Goal: Transaction & Acquisition: Download file/media

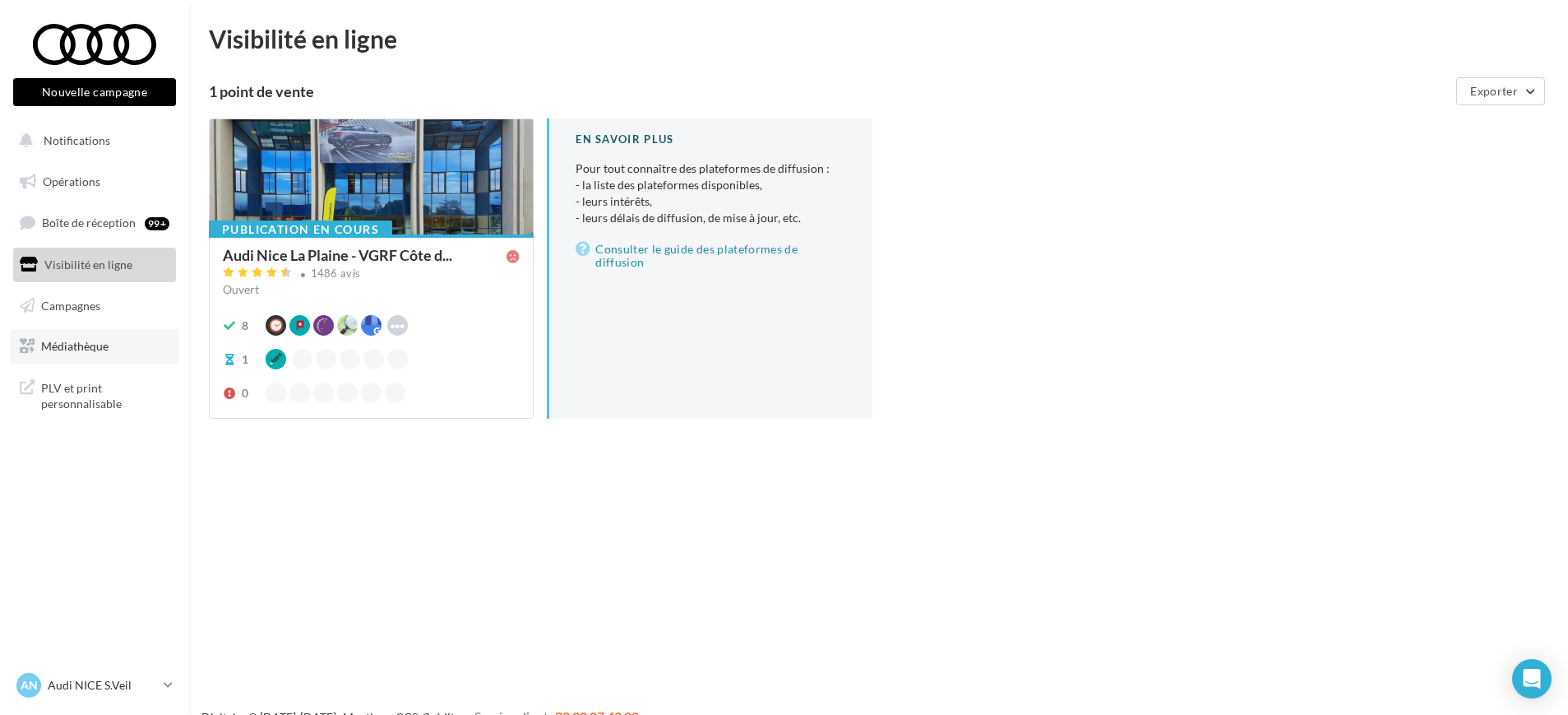
click at [61, 345] on span "Médiathèque" at bounding box center [74, 345] width 68 height 14
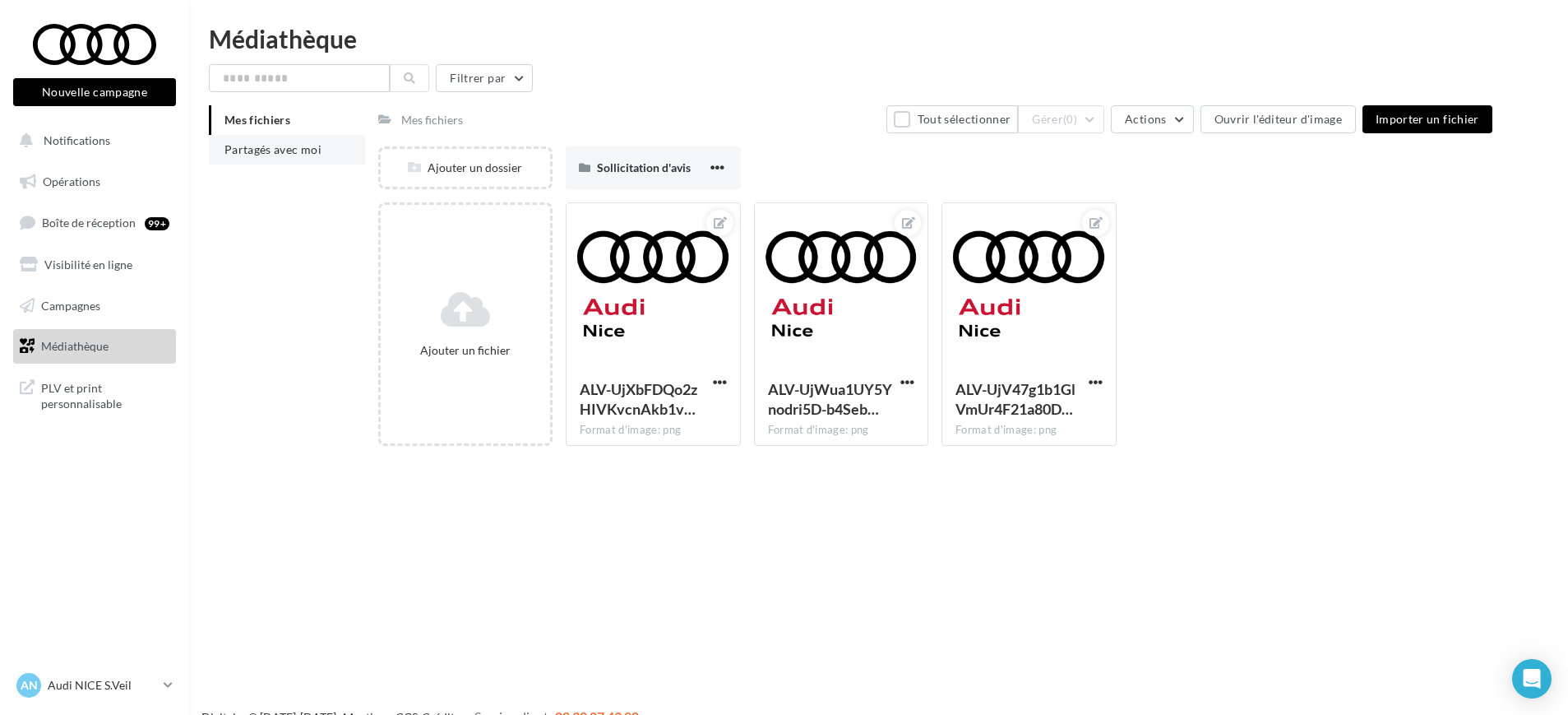
click at [266, 159] on li "Partagés avec moi" at bounding box center [287, 149] width 156 height 30
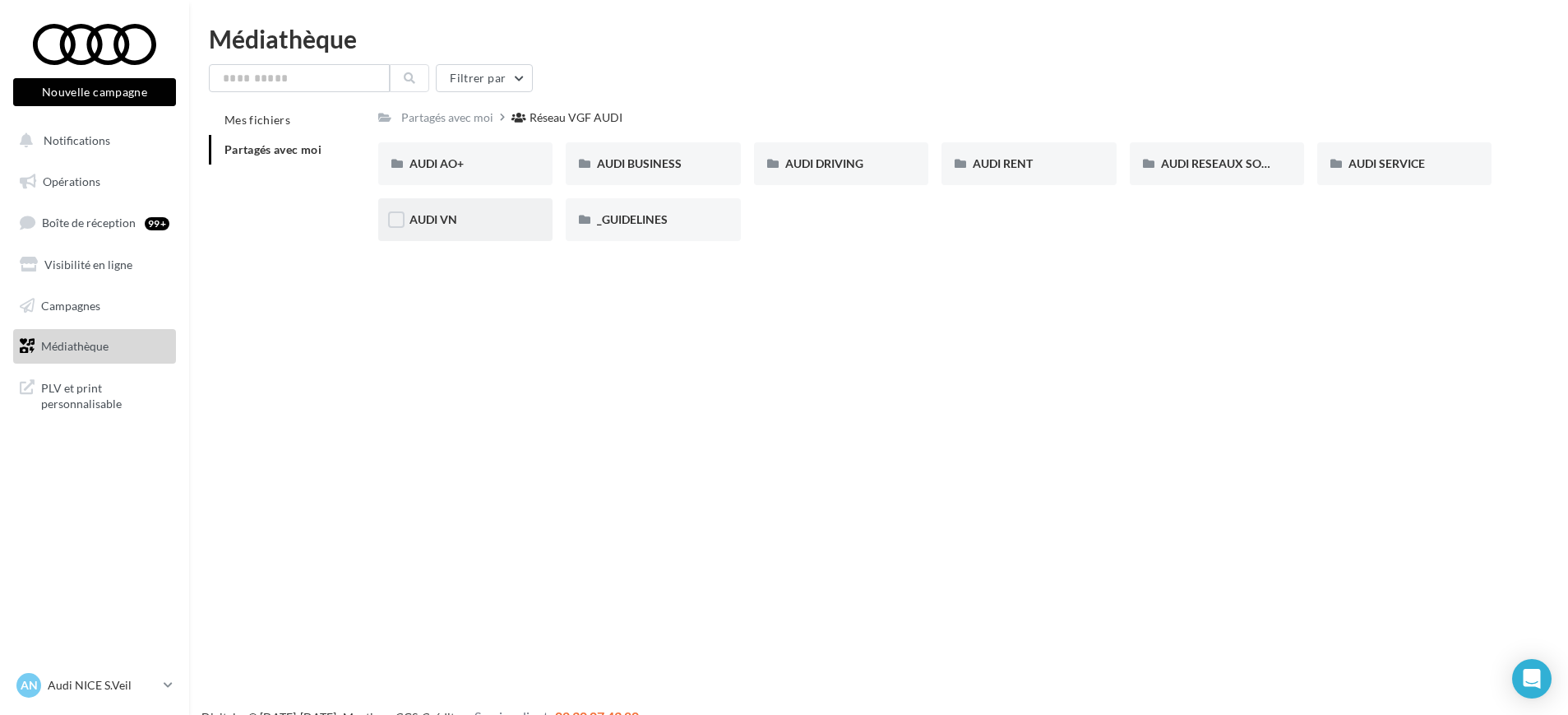
click at [459, 209] on div "AUDI VN" at bounding box center [465, 219] width 174 height 43
click at [660, 171] on div "AUDI VN CAMPAGNE HYBRIDE RECHARGEABLE" at bounding box center [652, 163] width 112 height 16
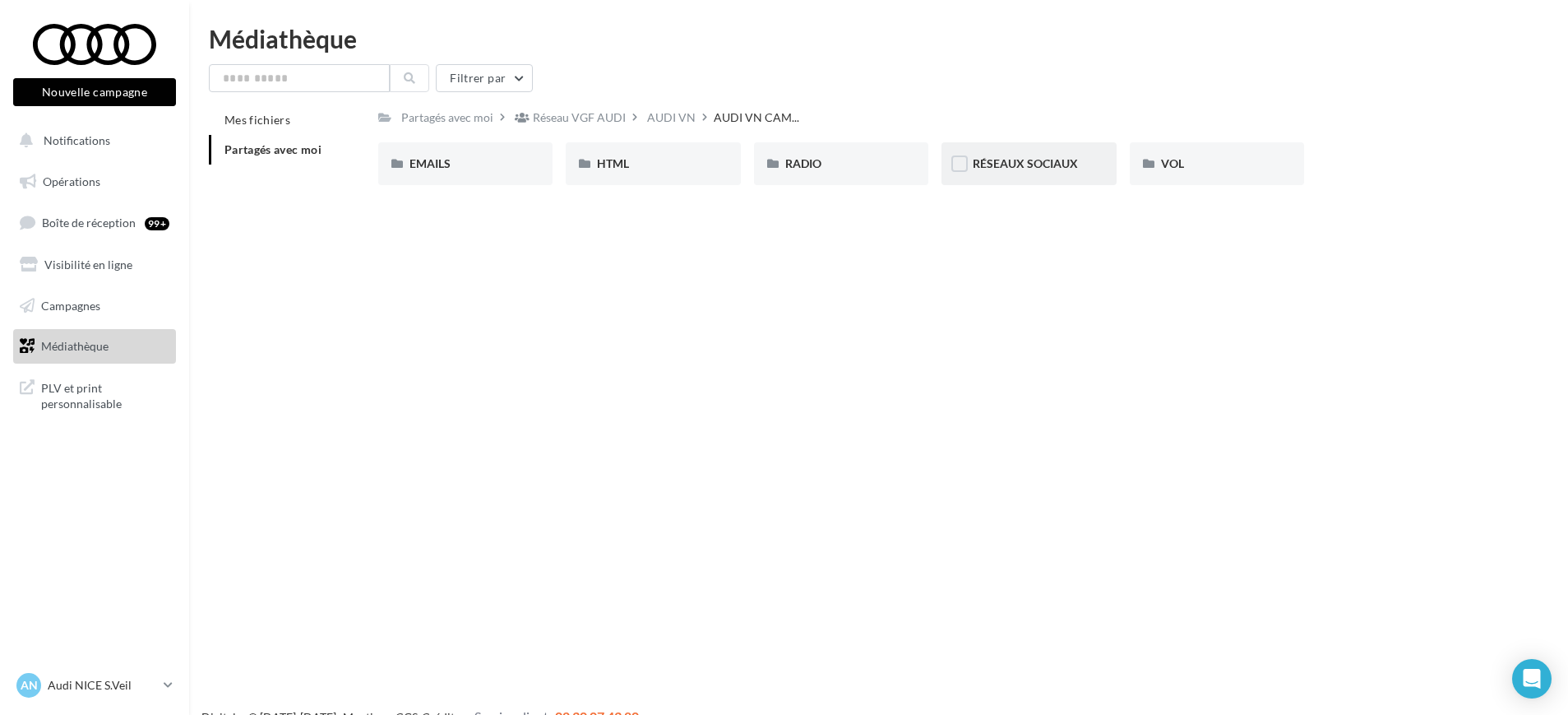
click at [1045, 169] on span "RÉSEAUX SOCIAUX" at bounding box center [1025, 163] width 105 height 14
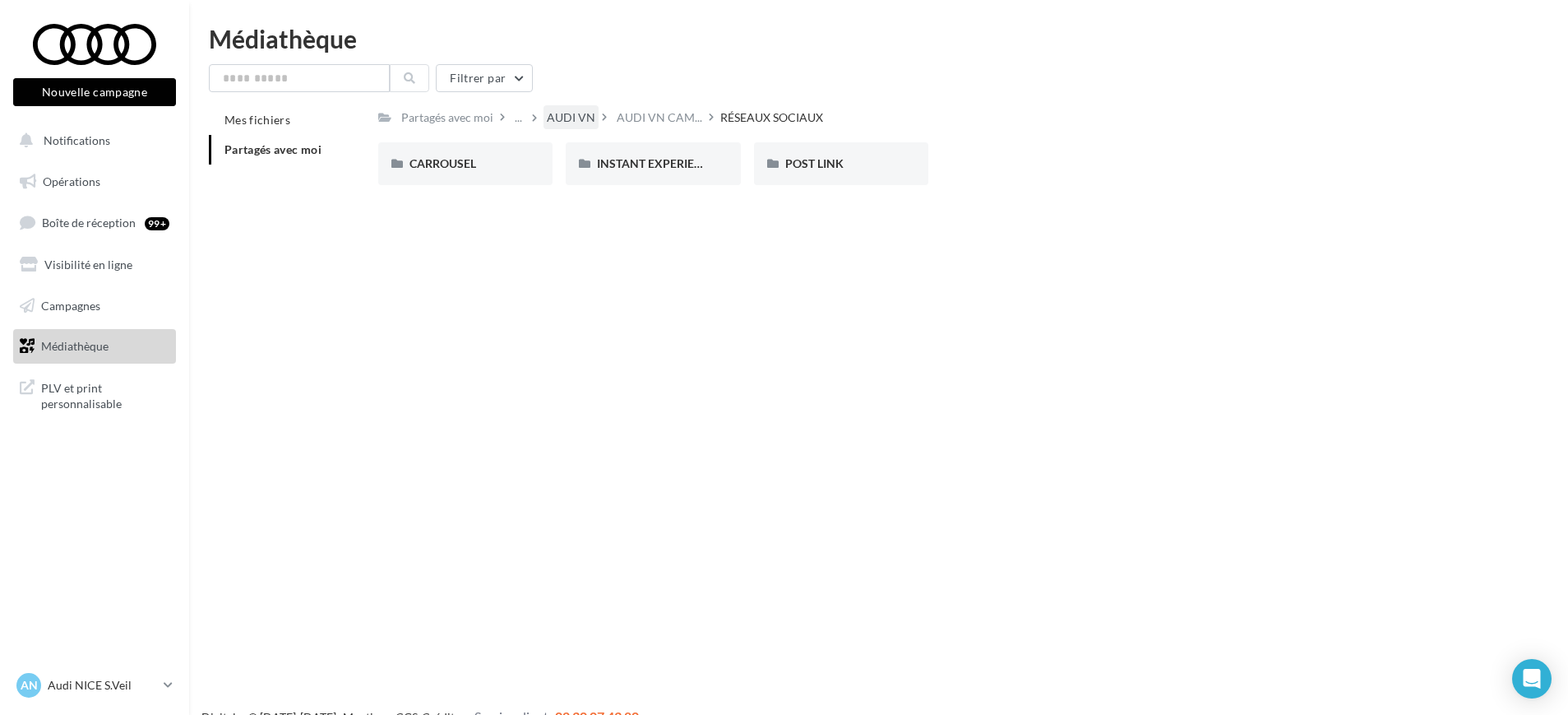
click at [580, 120] on div "AUDI VN" at bounding box center [571, 117] width 49 height 16
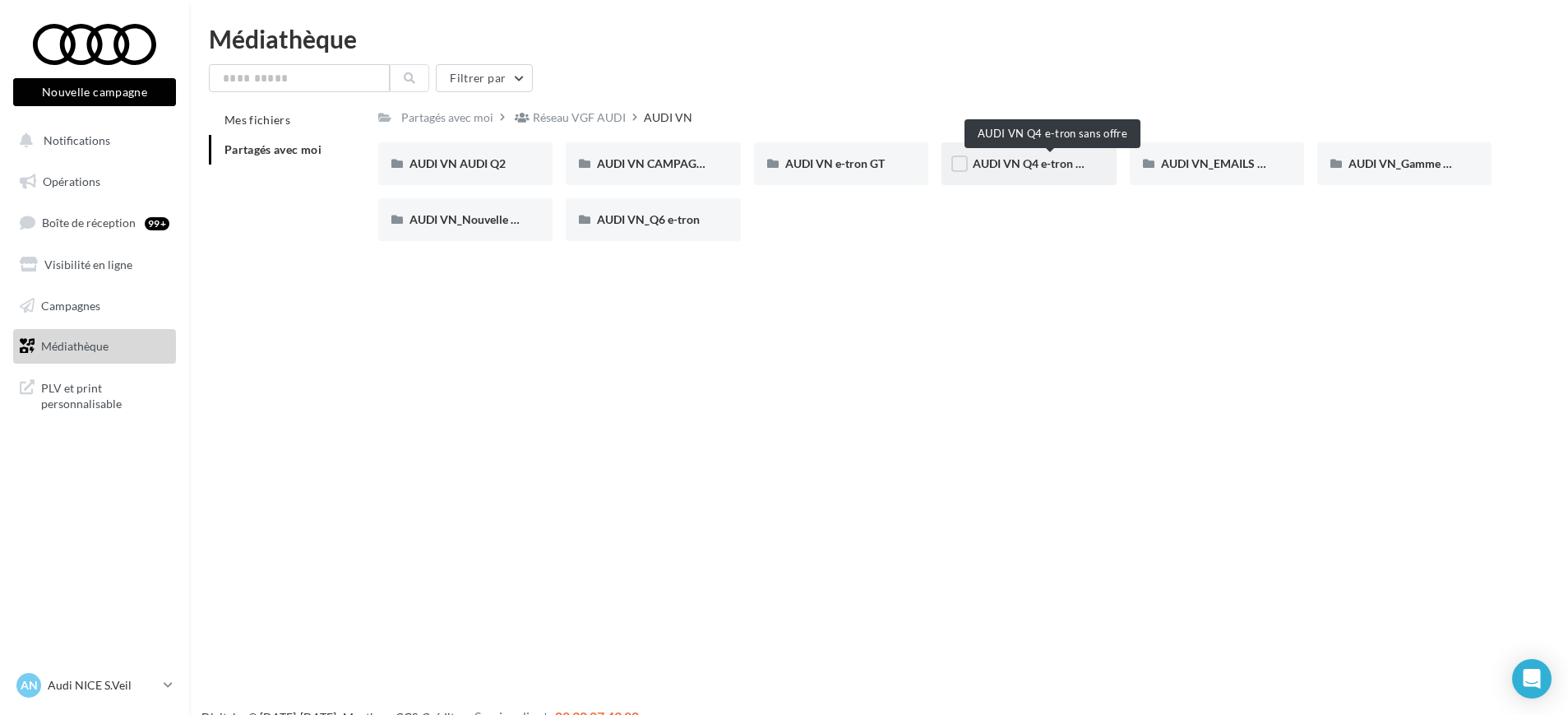
click at [1018, 160] on span "AUDI VN Q4 e-tron sans offre" at bounding box center [1049, 163] width 153 height 14
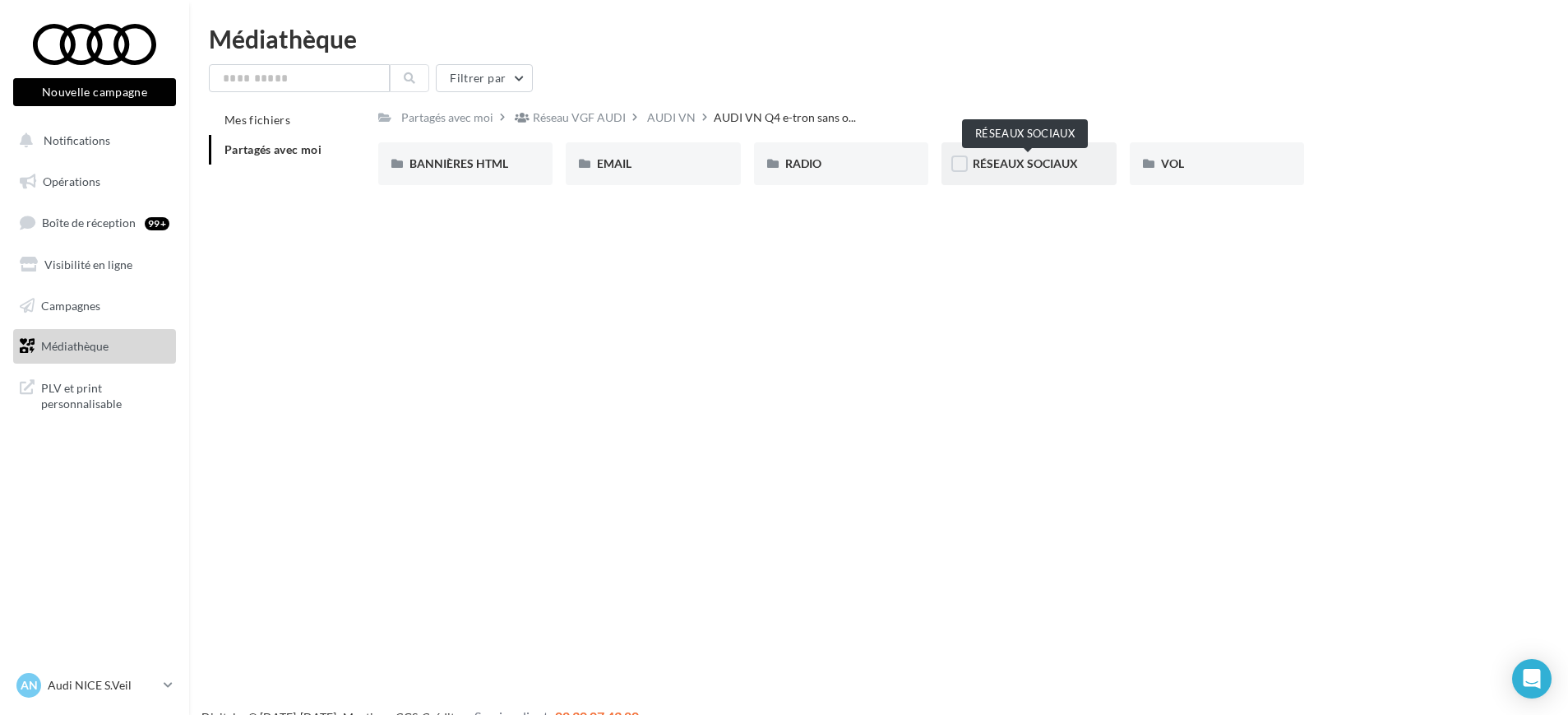
click at [1029, 164] on span "RÉSEAUX SOCIAUX" at bounding box center [1025, 163] width 105 height 14
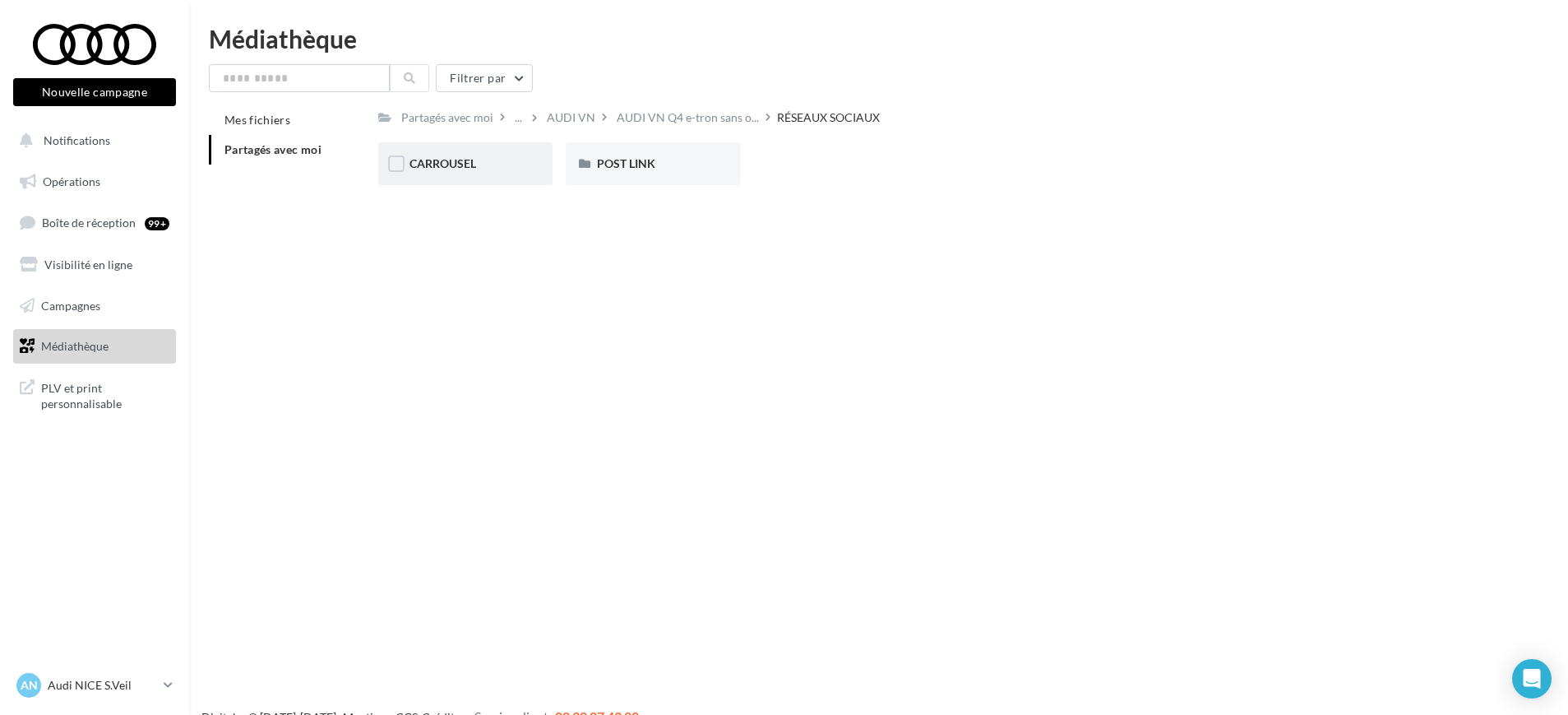
click at [509, 167] on div "CARROUSEL" at bounding box center [465, 163] width 112 height 16
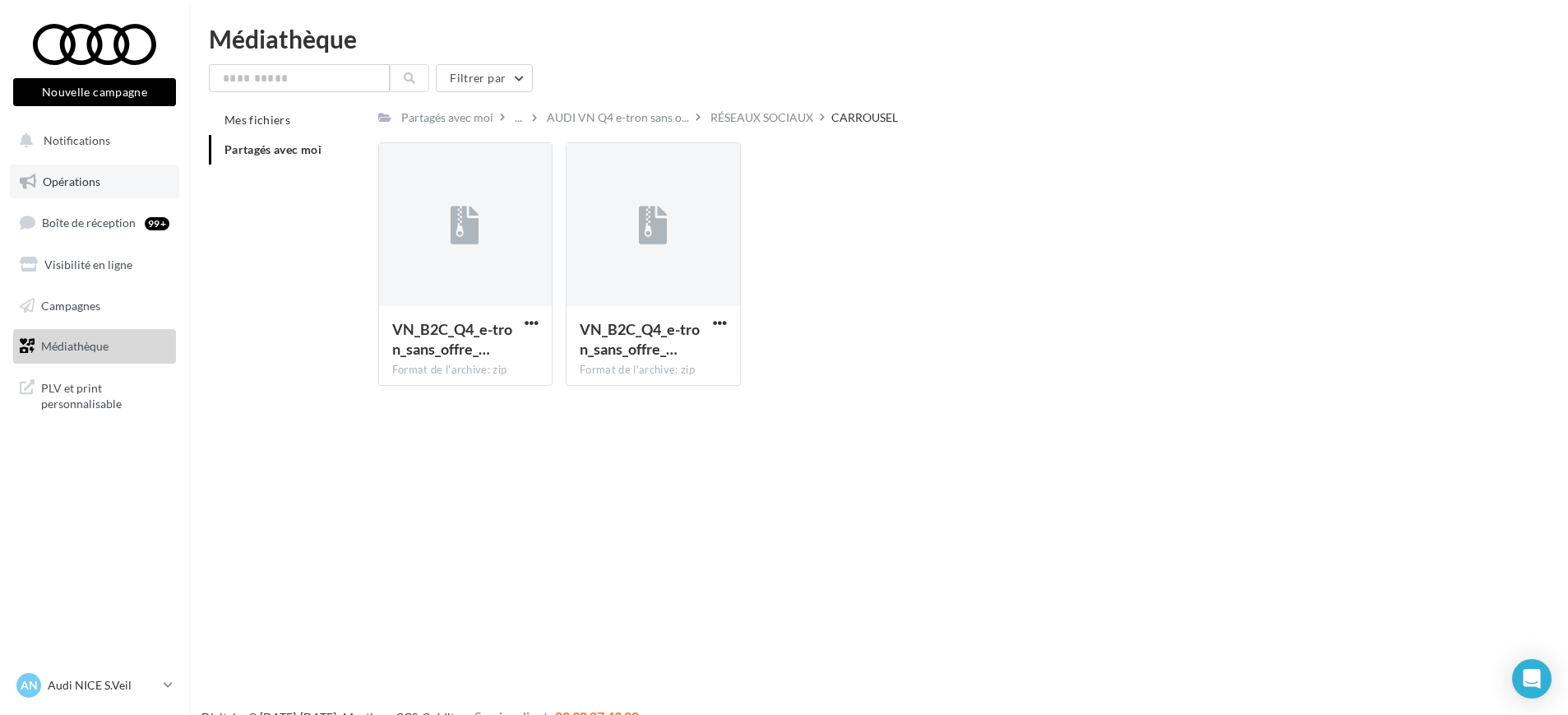
click at [81, 171] on link "Opérations" at bounding box center [94, 182] width 170 height 34
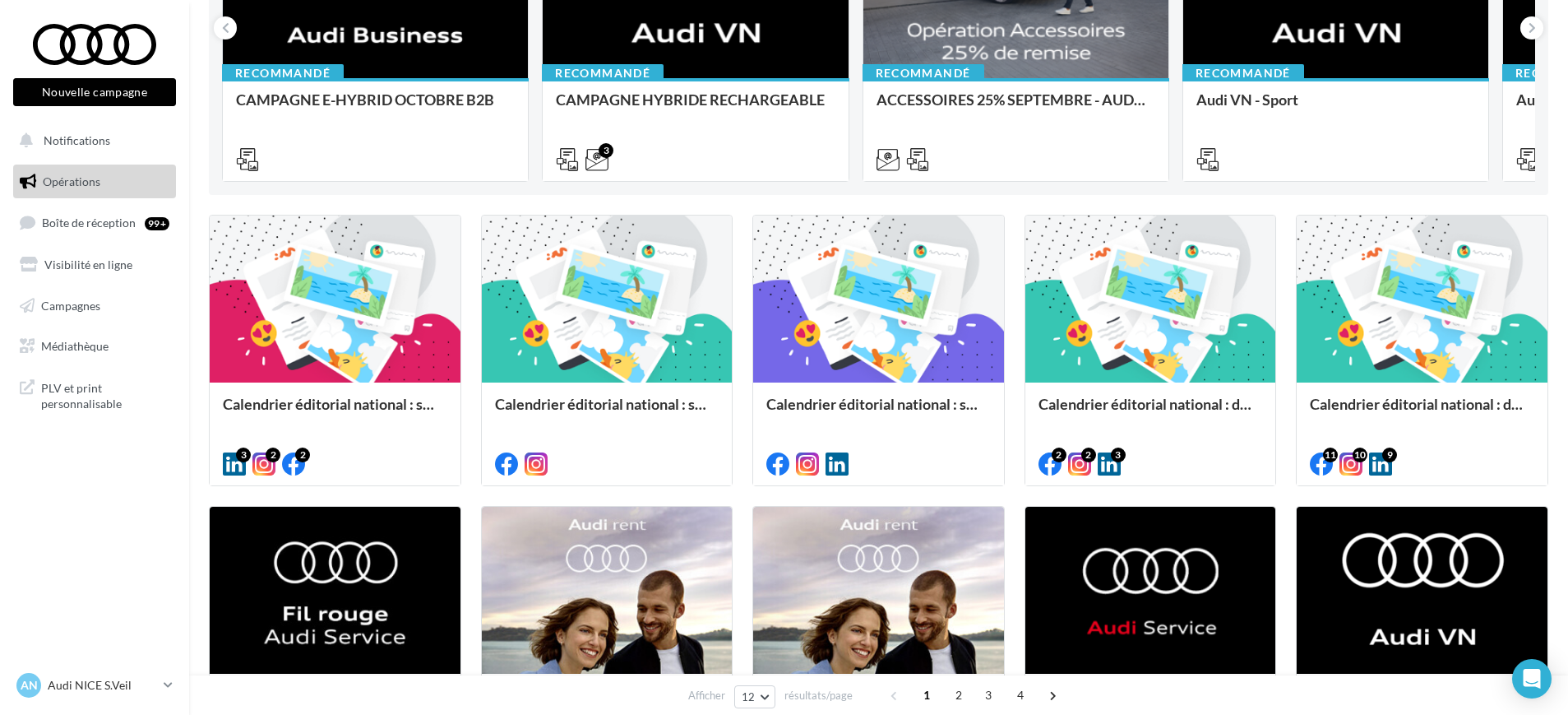
scroll to position [310, 0]
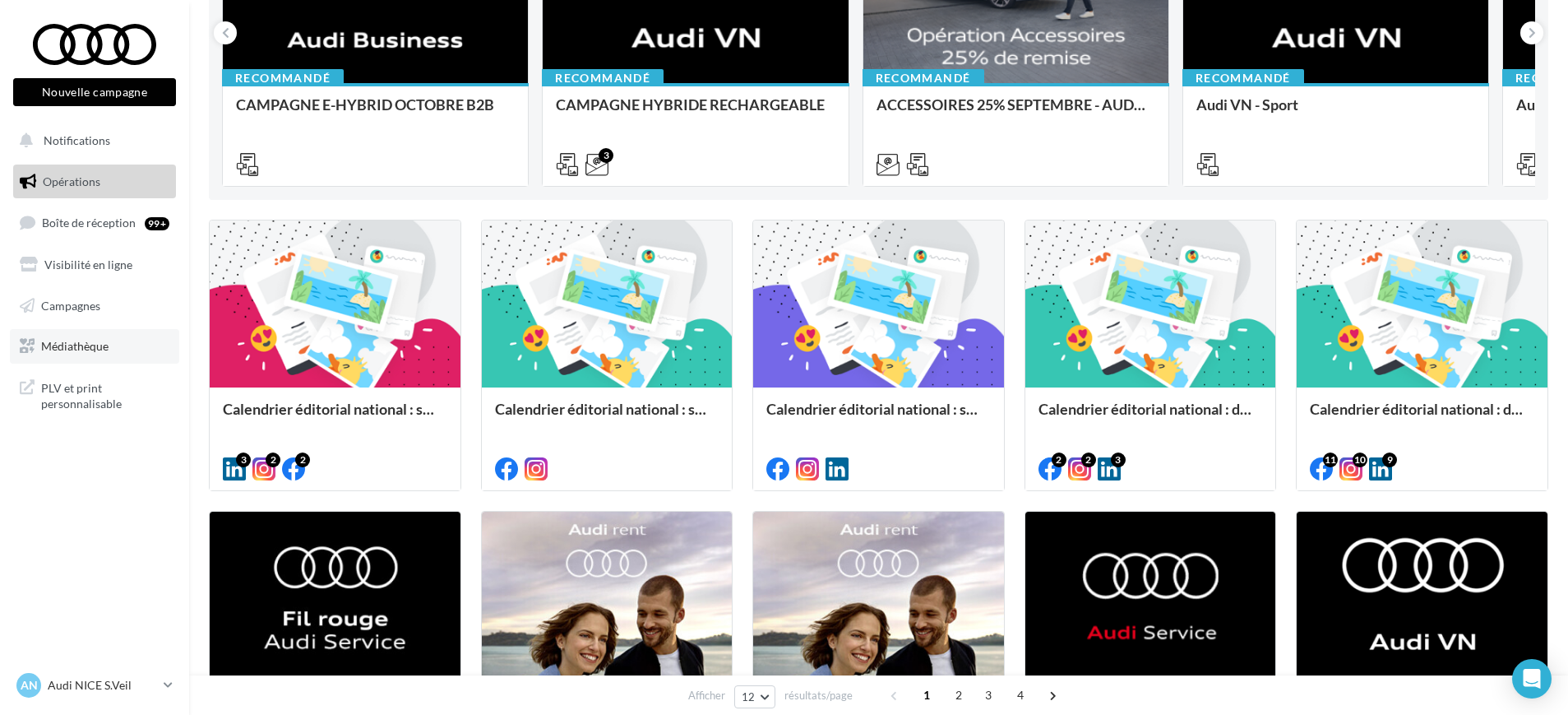
click at [80, 337] on link "Médiathèque" at bounding box center [94, 346] width 170 height 34
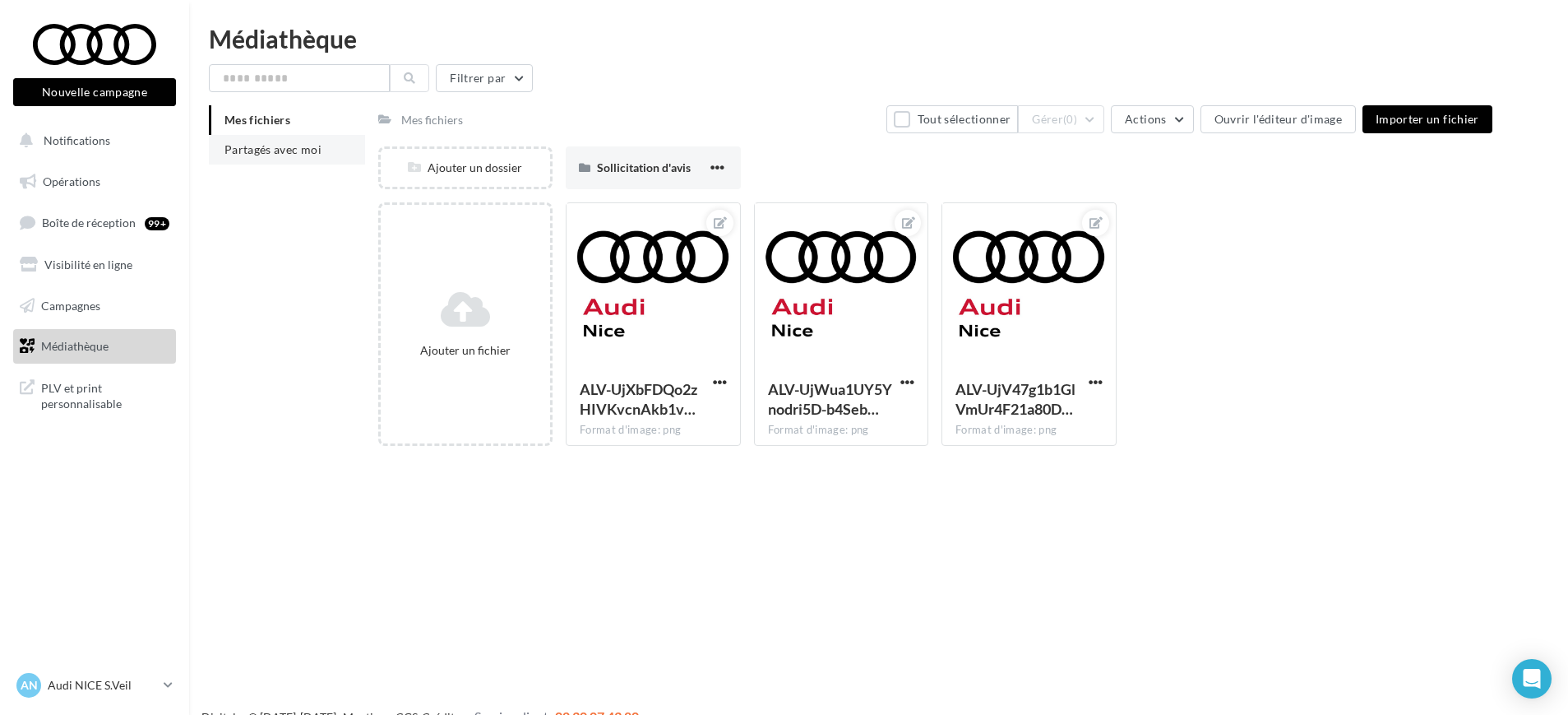
click at [248, 145] on span "Partagés avec moi" at bounding box center [273, 149] width 97 height 14
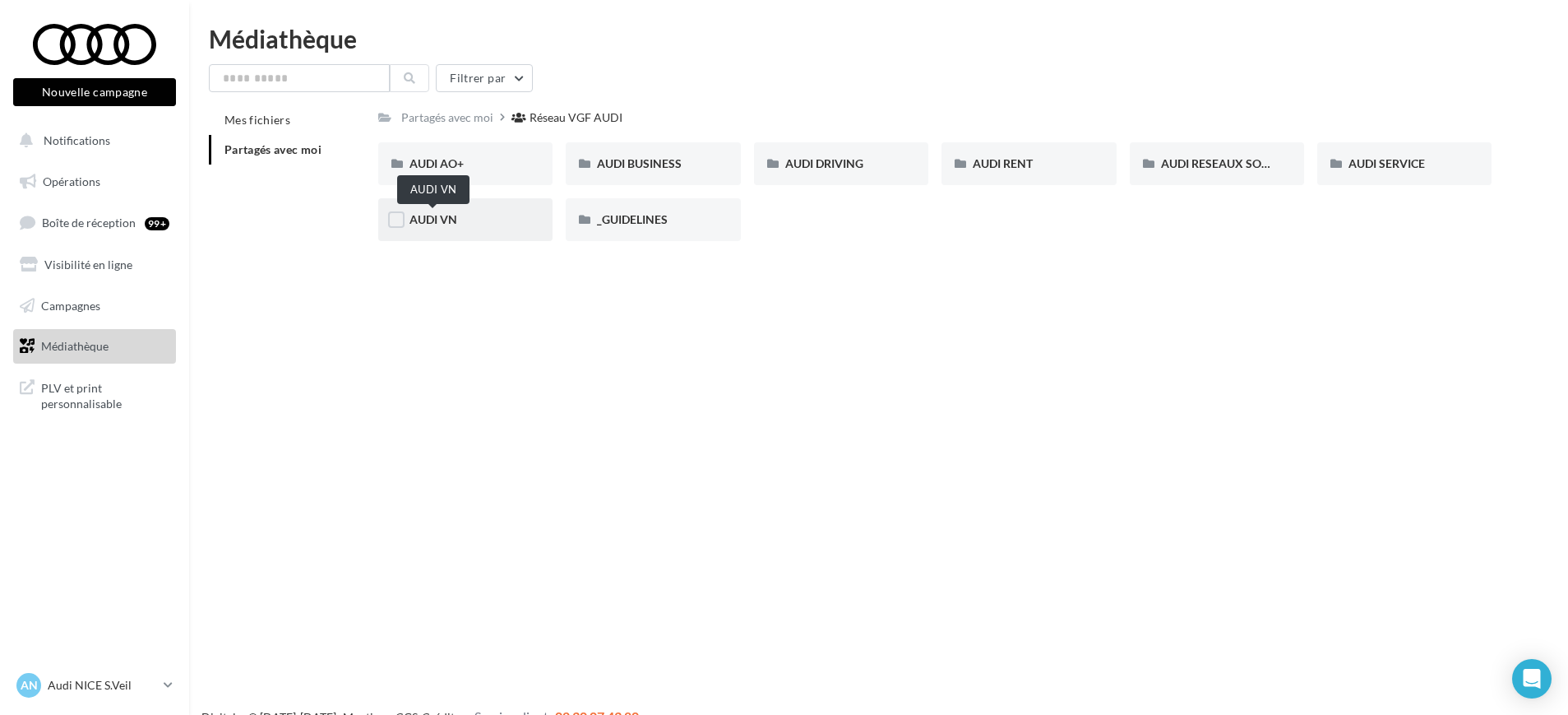
click at [437, 224] on span "AUDI VN" at bounding box center [434, 219] width 48 height 14
drag, startPoint x: 1002, startPoint y: 157, endPoint x: 1054, endPoint y: 291, distance: 143.7
click at [1054, 291] on div "Nouvelle campagne Nouvelle campagne Notifications Opérations Boîte de réception…" at bounding box center [784, 384] width 1568 height 715
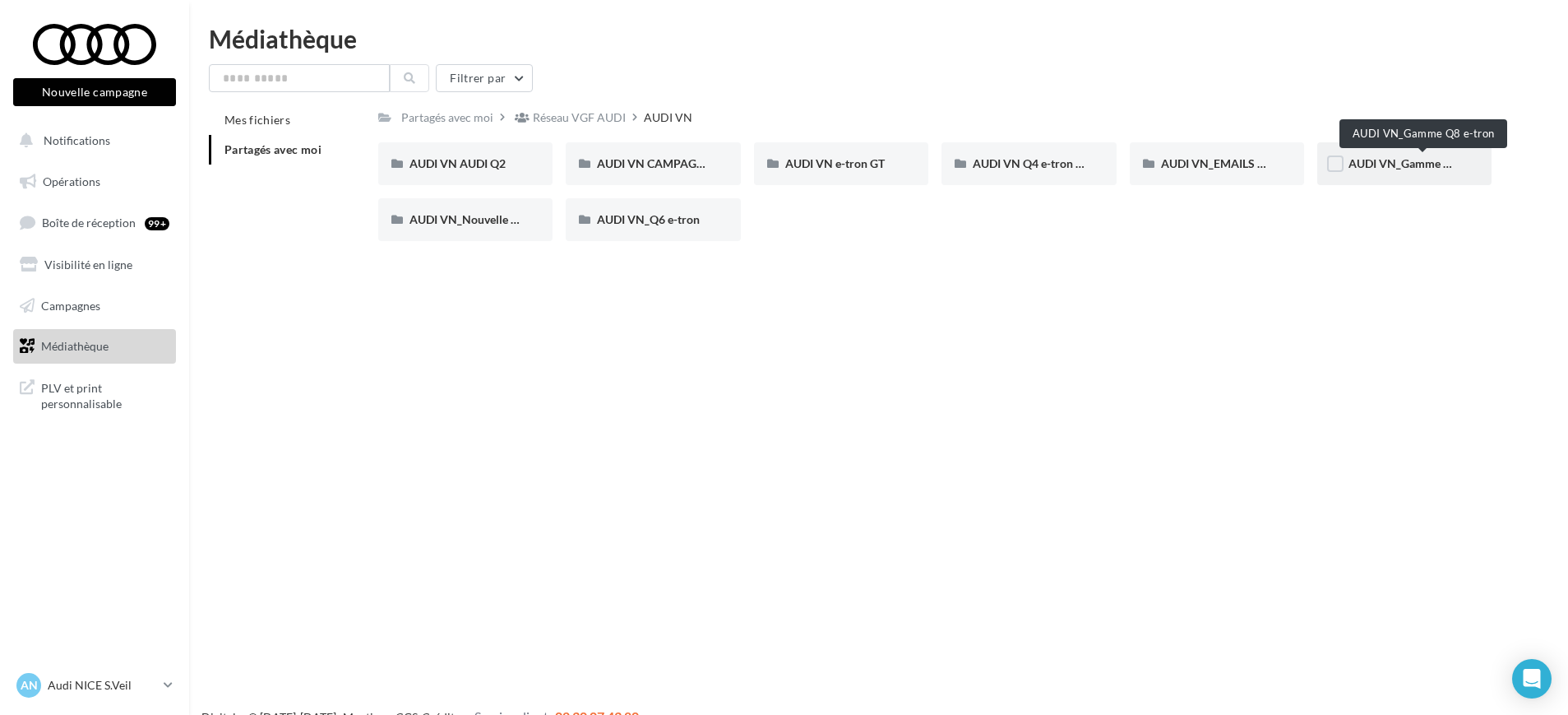
click at [1417, 156] on span "AUDI VN_Gamme Q8 e-tron" at bounding box center [1421, 163] width 145 height 14
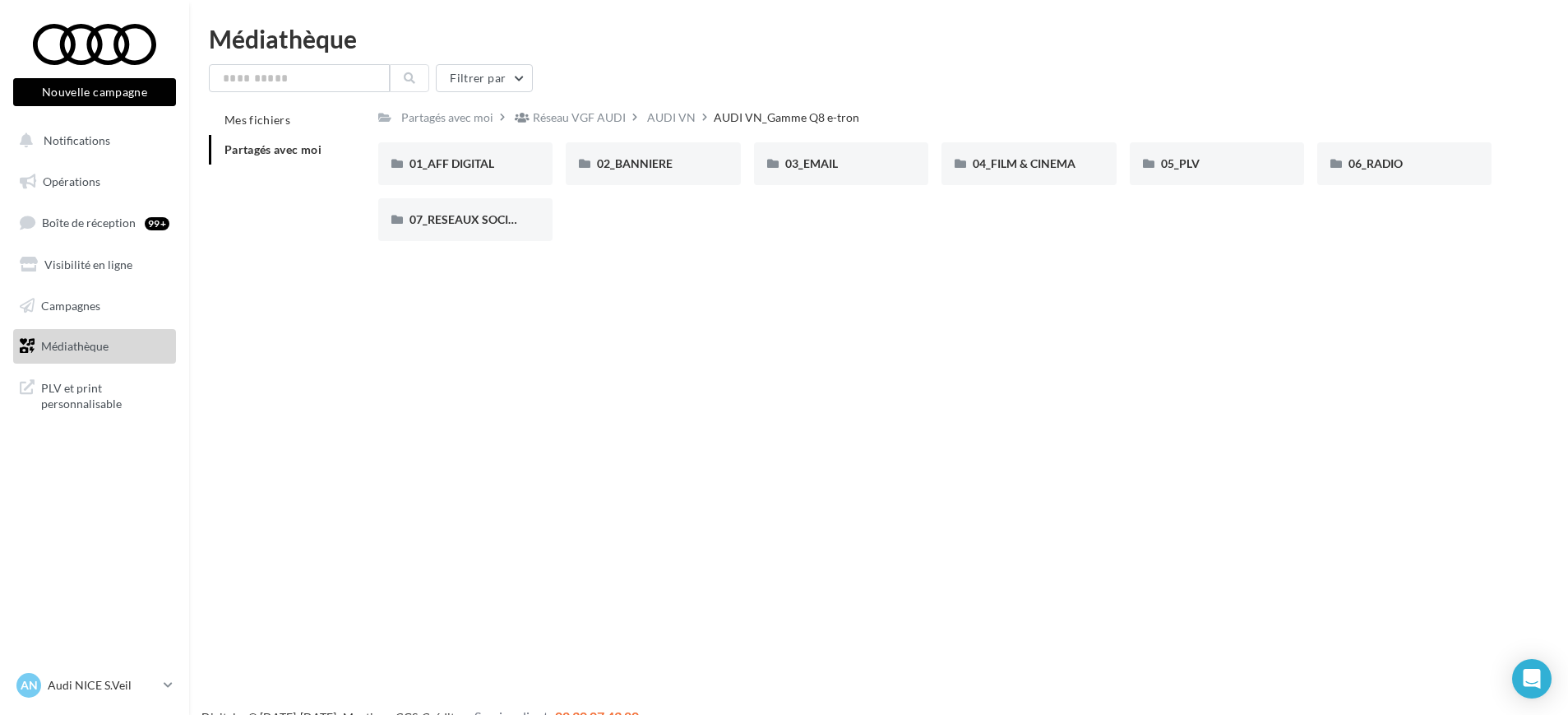
click at [676, 116] on div "AUDI VN" at bounding box center [671, 117] width 49 height 16
click at [1039, 172] on div "AUDI VN Q4 e-tron sans offre" at bounding box center [1028, 163] width 174 height 43
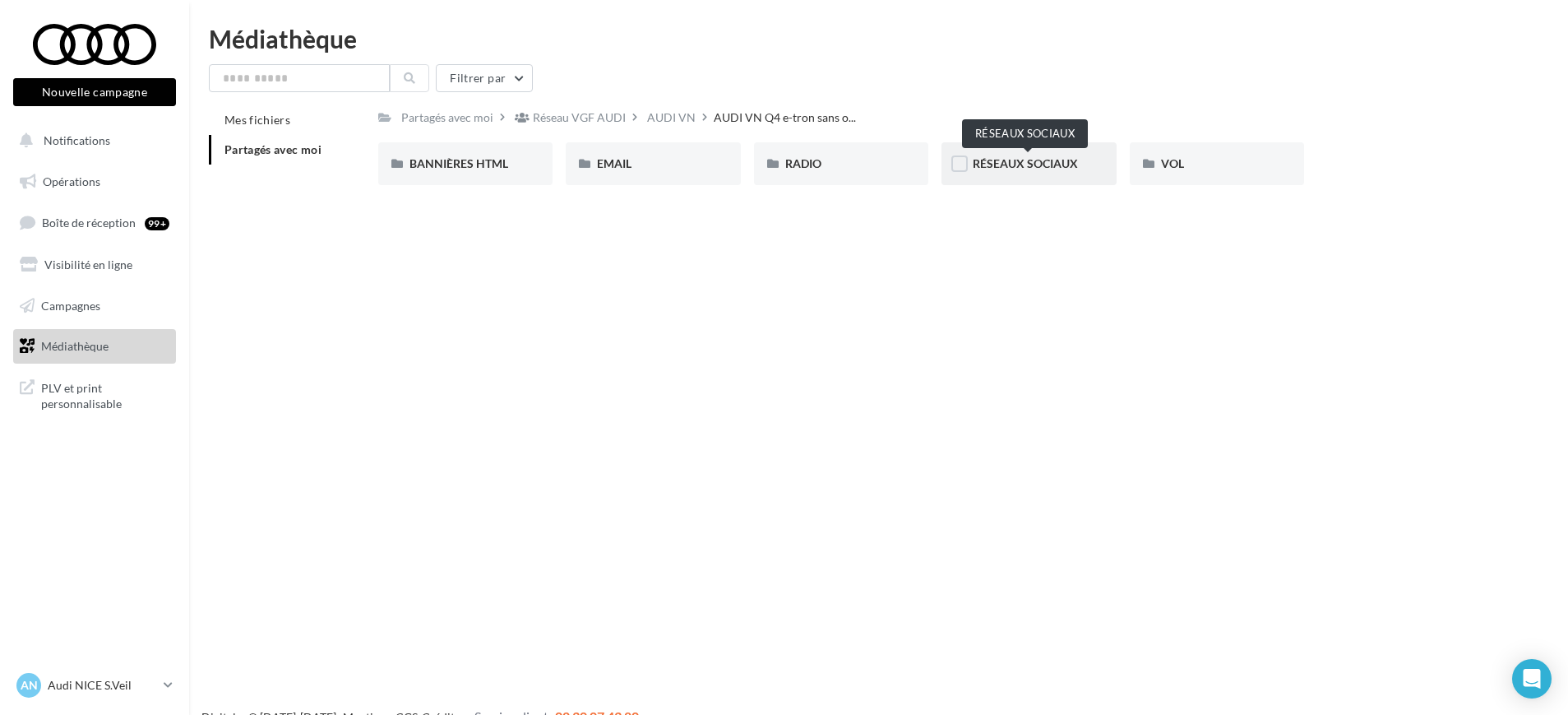
click at [1052, 162] on span "RÉSEAUX SOCIAUX" at bounding box center [1025, 163] width 105 height 14
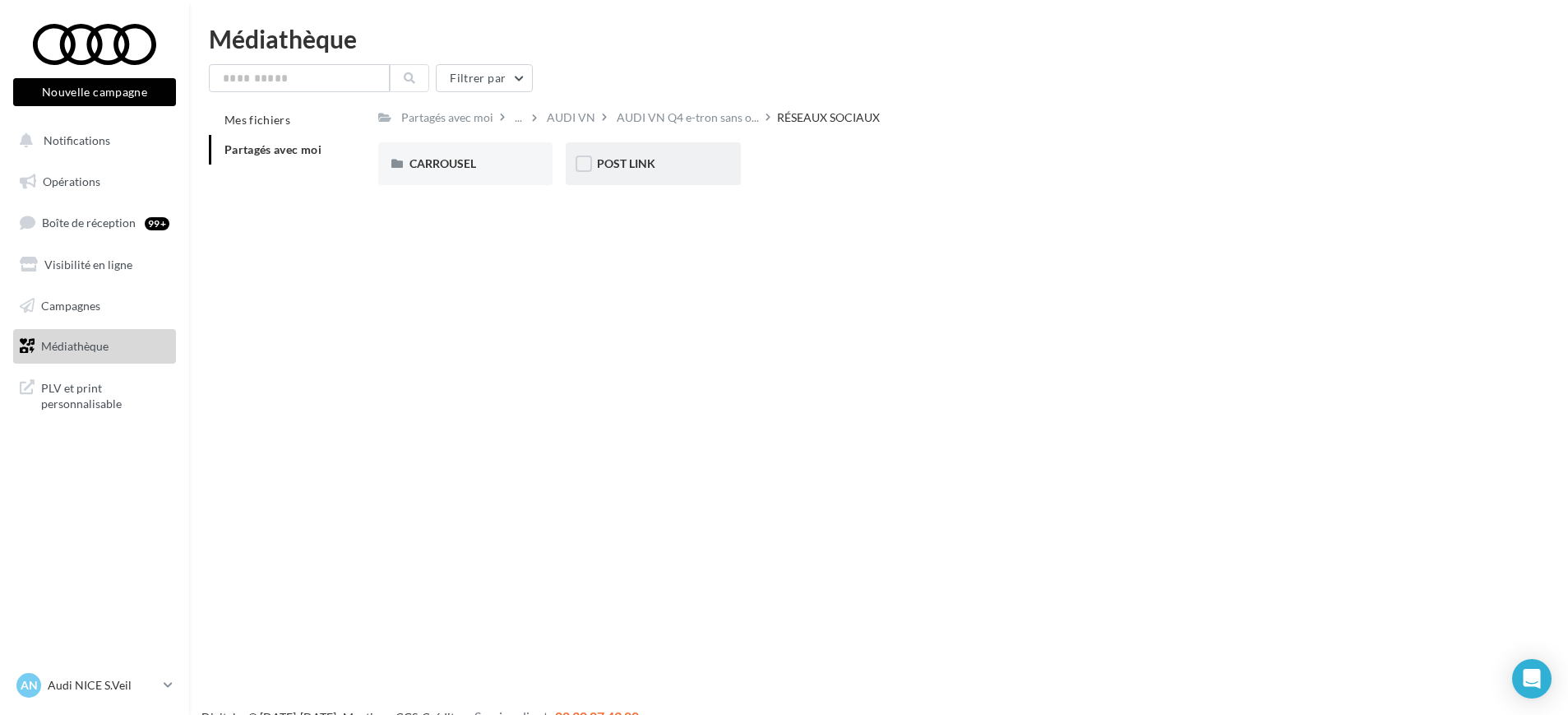
click at [682, 171] on div "POST LINK" at bounding box center [652, 163] width 112 height 16
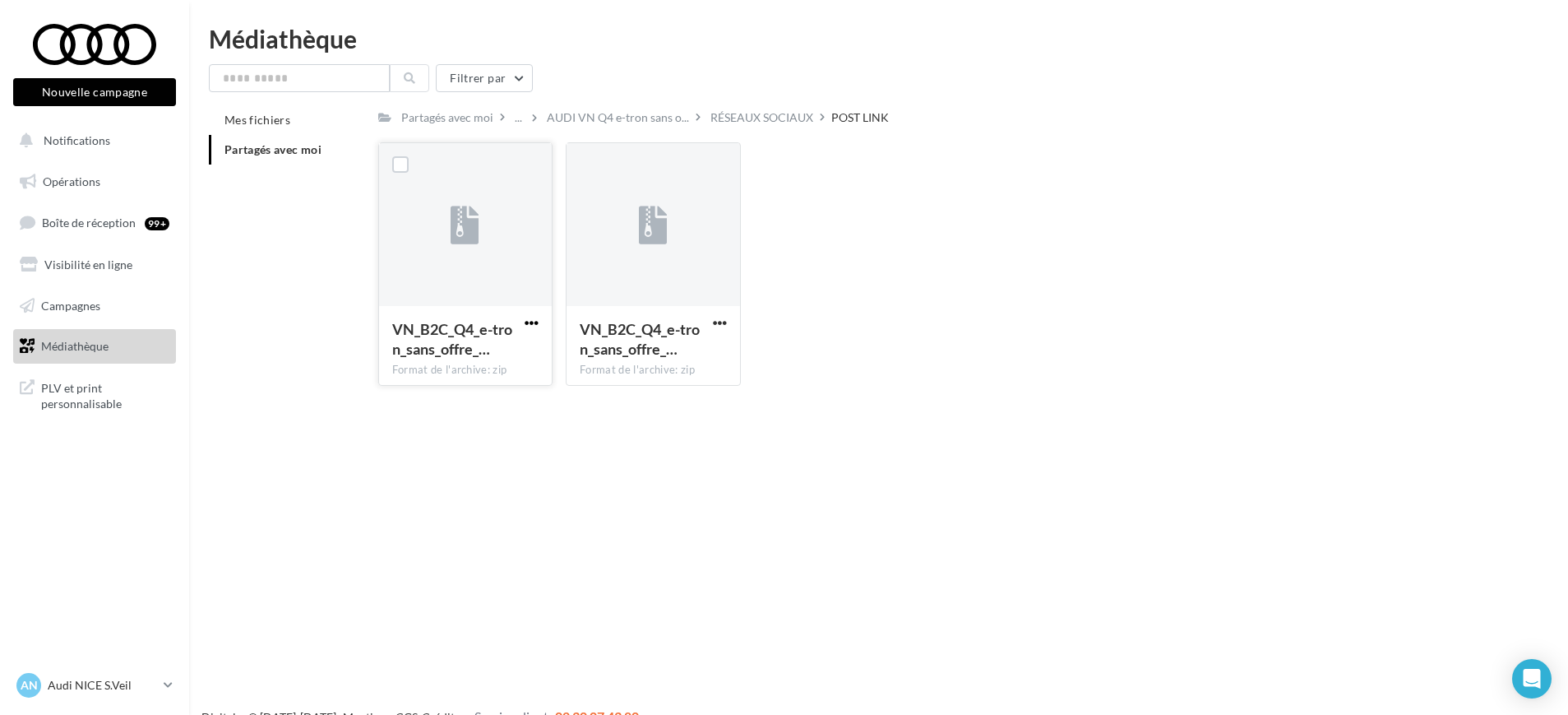
click at [530, 317] on span "button" at bounding box center [531, 322] width 14 height 14
click at [500, 352] on button "Télécharger" at bounding box center [459, 355] width 165 height 43
